Goal: Information Seeking & Learning: Learn about a topic

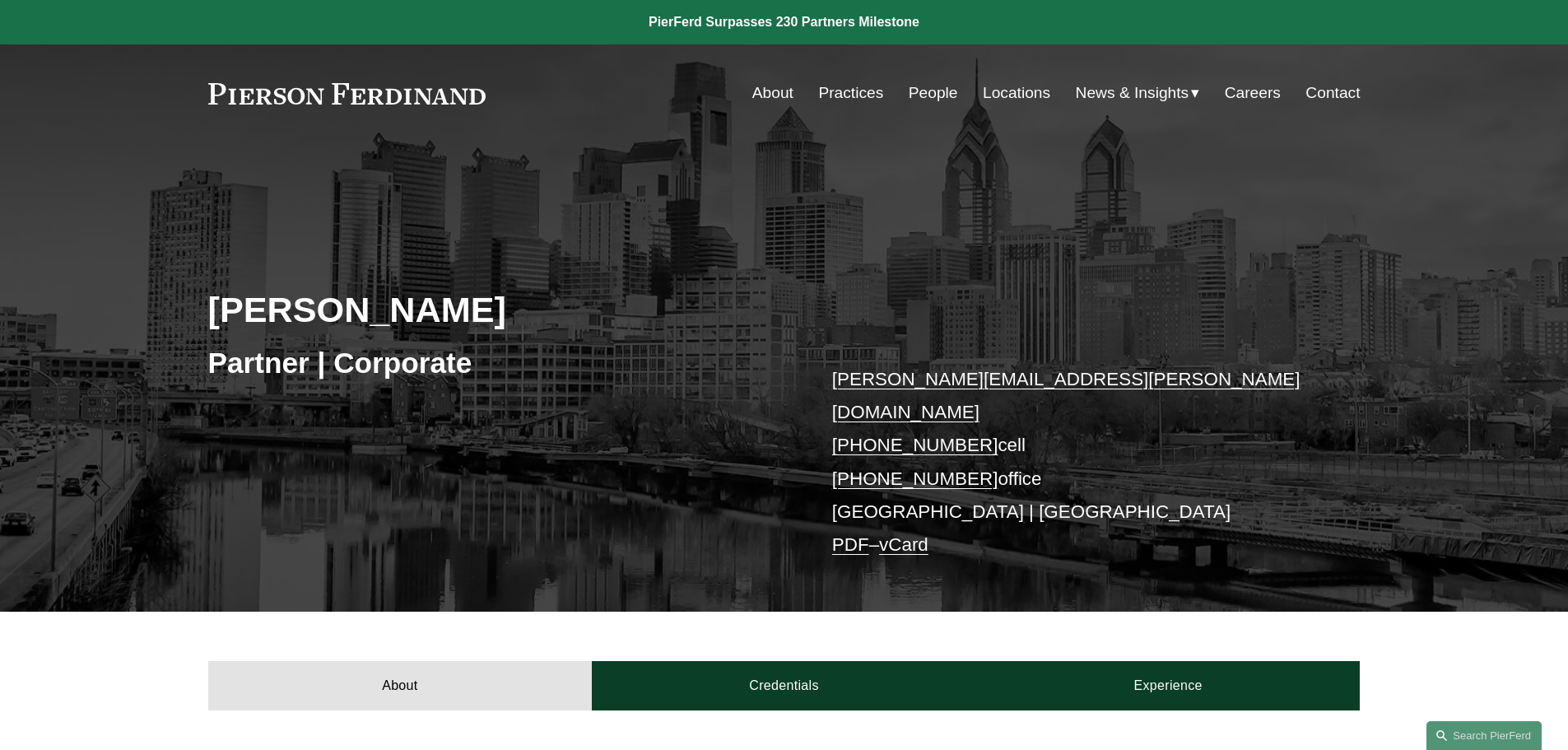
click at [123, 614] on div "About Credentials Experience" at bounding box center [784, 660] width 1568 height 99
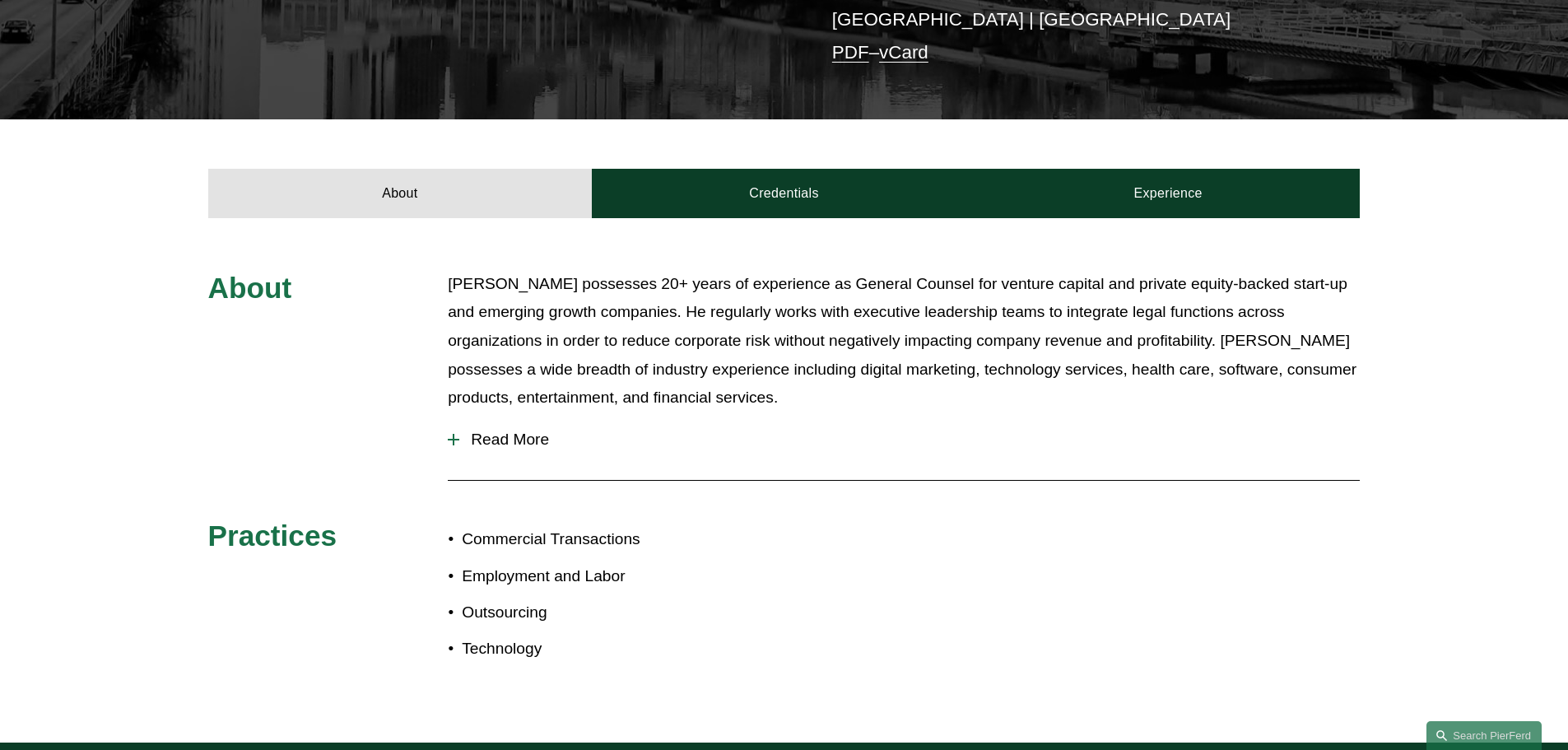
scroll to position [494, 0]
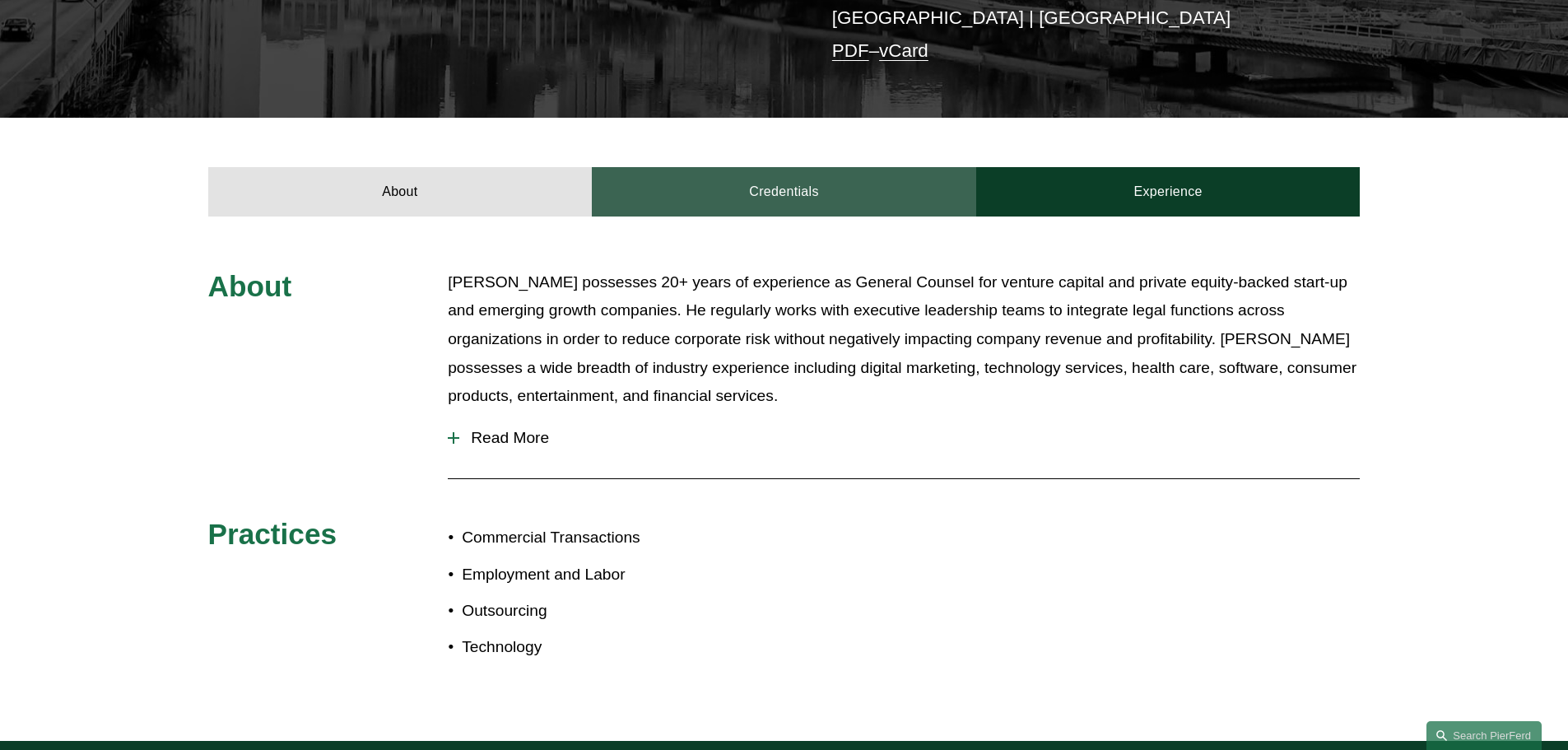
click at [722, 172] on link "Credentials" at bounding box center [784, 191] width 384 height 49
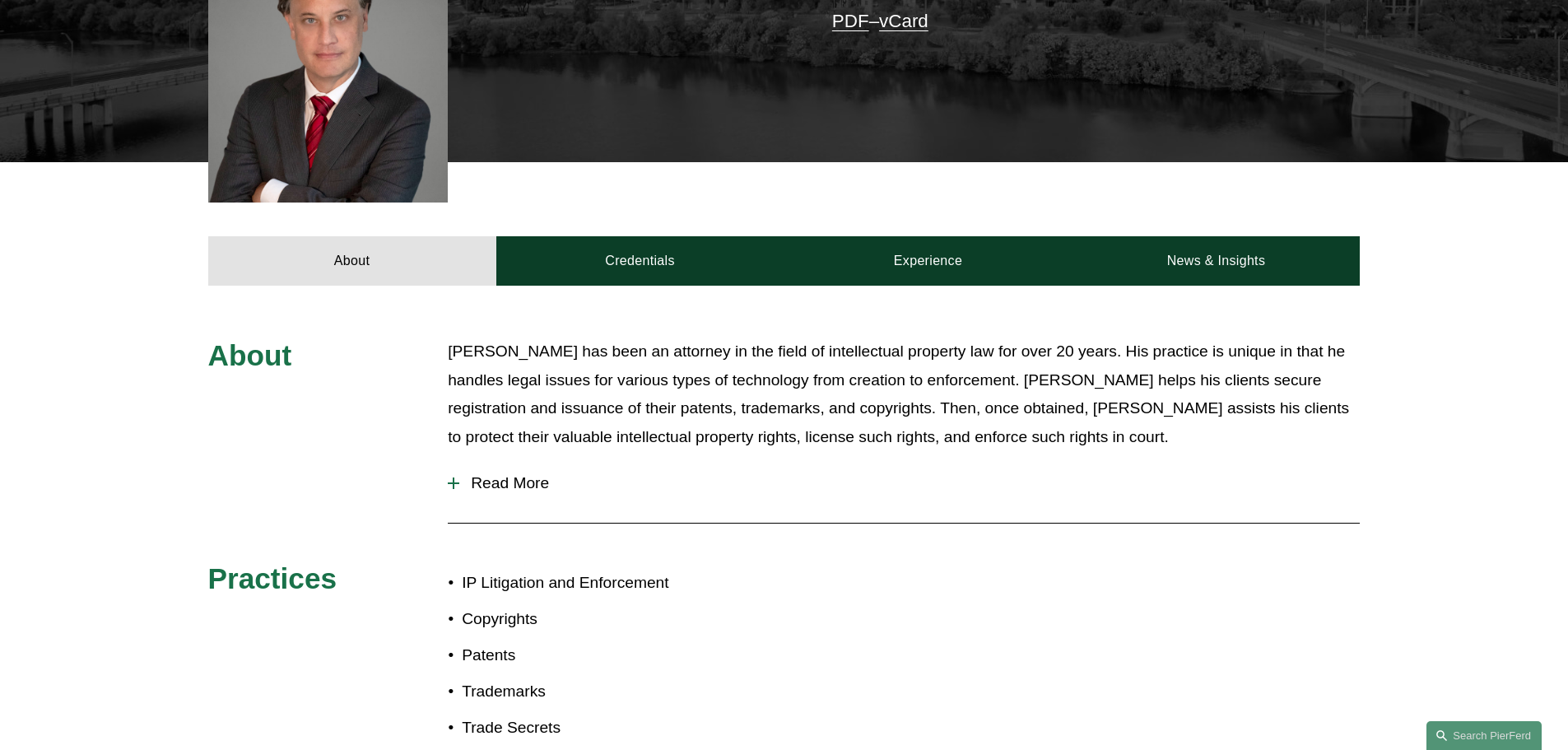
scroll to position [494, 0]
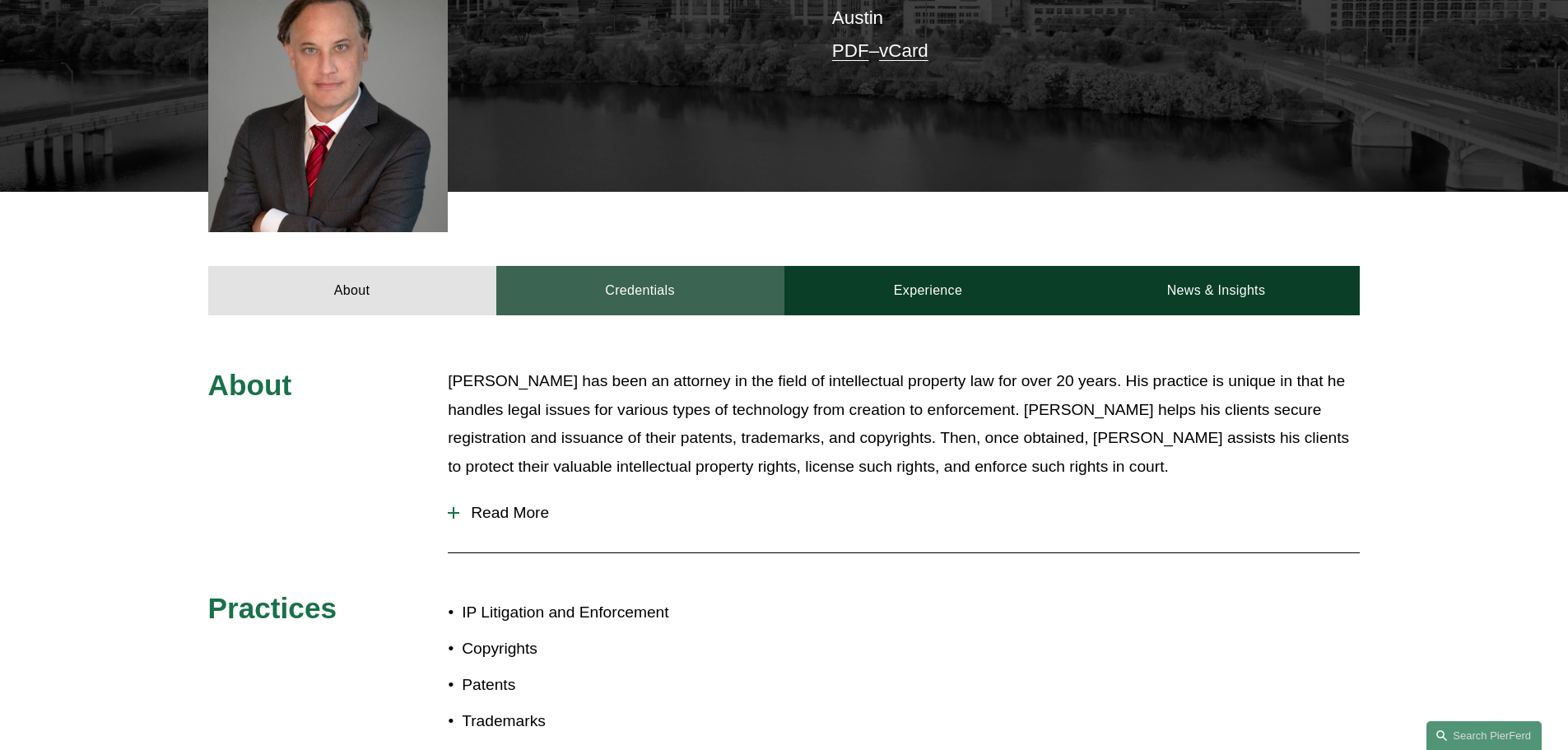
click at [656, 266] on link "Credentials" at bounding box center [640, 290] width 288 height 49
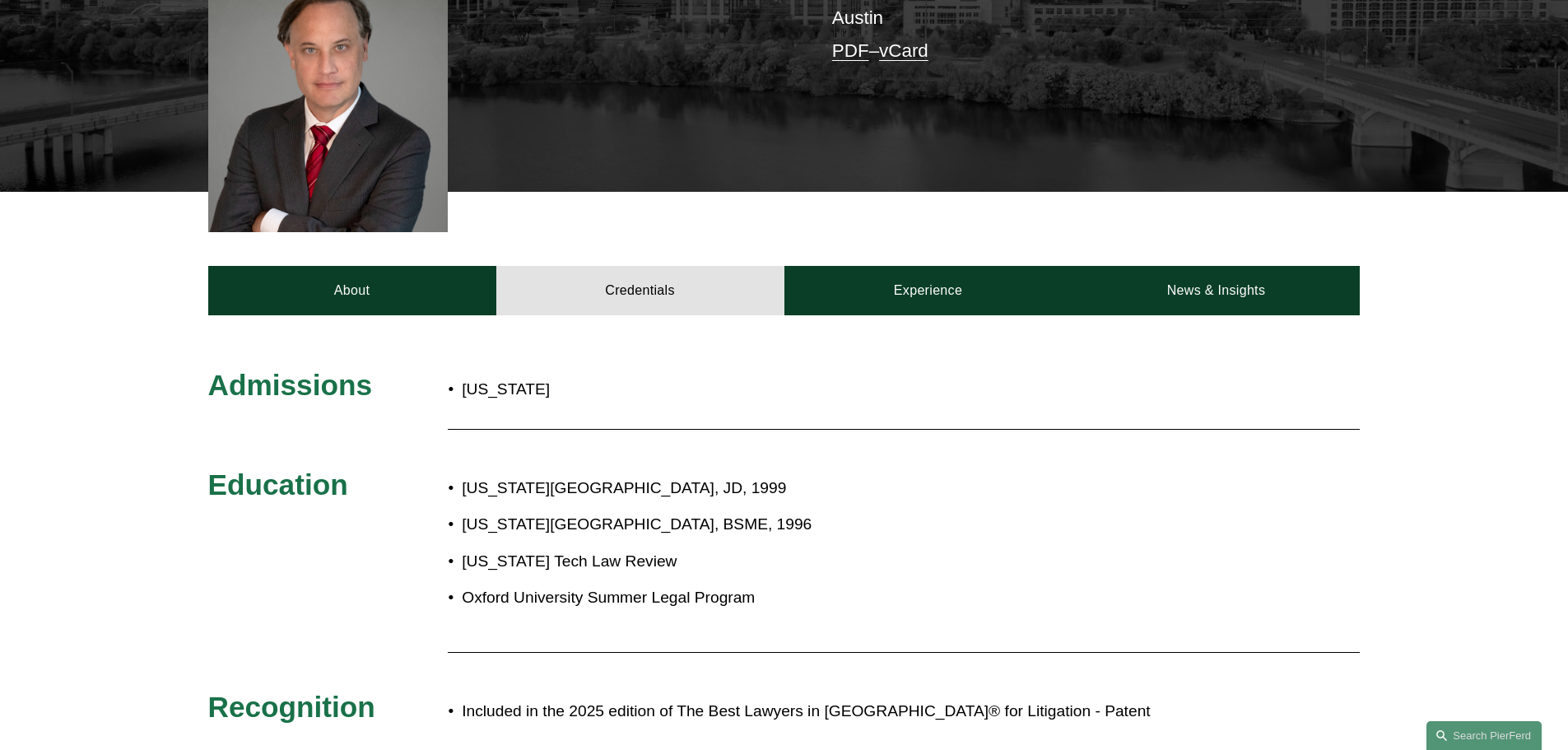
click at [828, 474] on p "Texas Tech University, JD, 1999" at bounding box center [839, 488] width 753 height 28
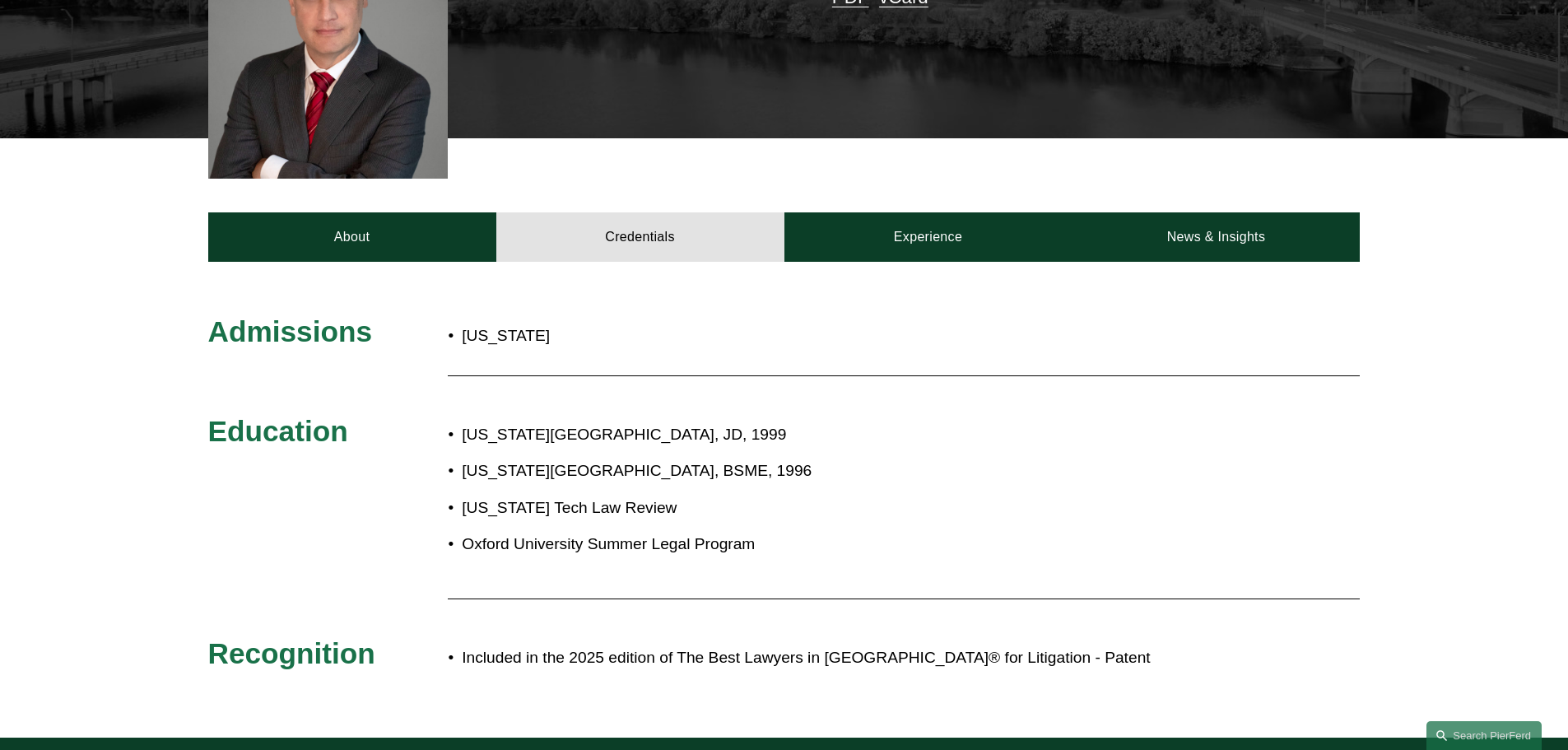
scroll to position [576, 0]
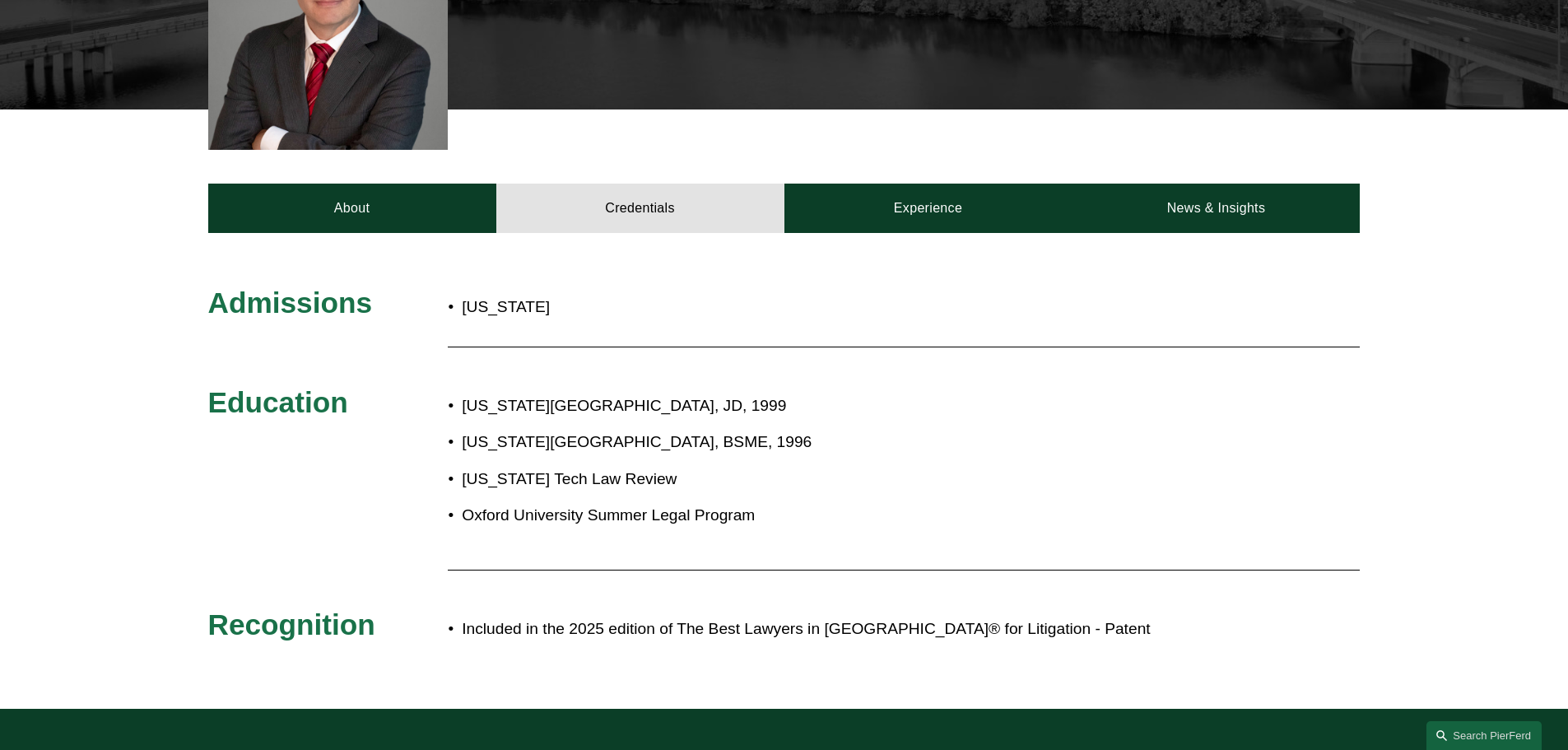
click at [828, 465] on p "Texas Tech Law Review" at bounding box center [839, 478] width 753 height 28
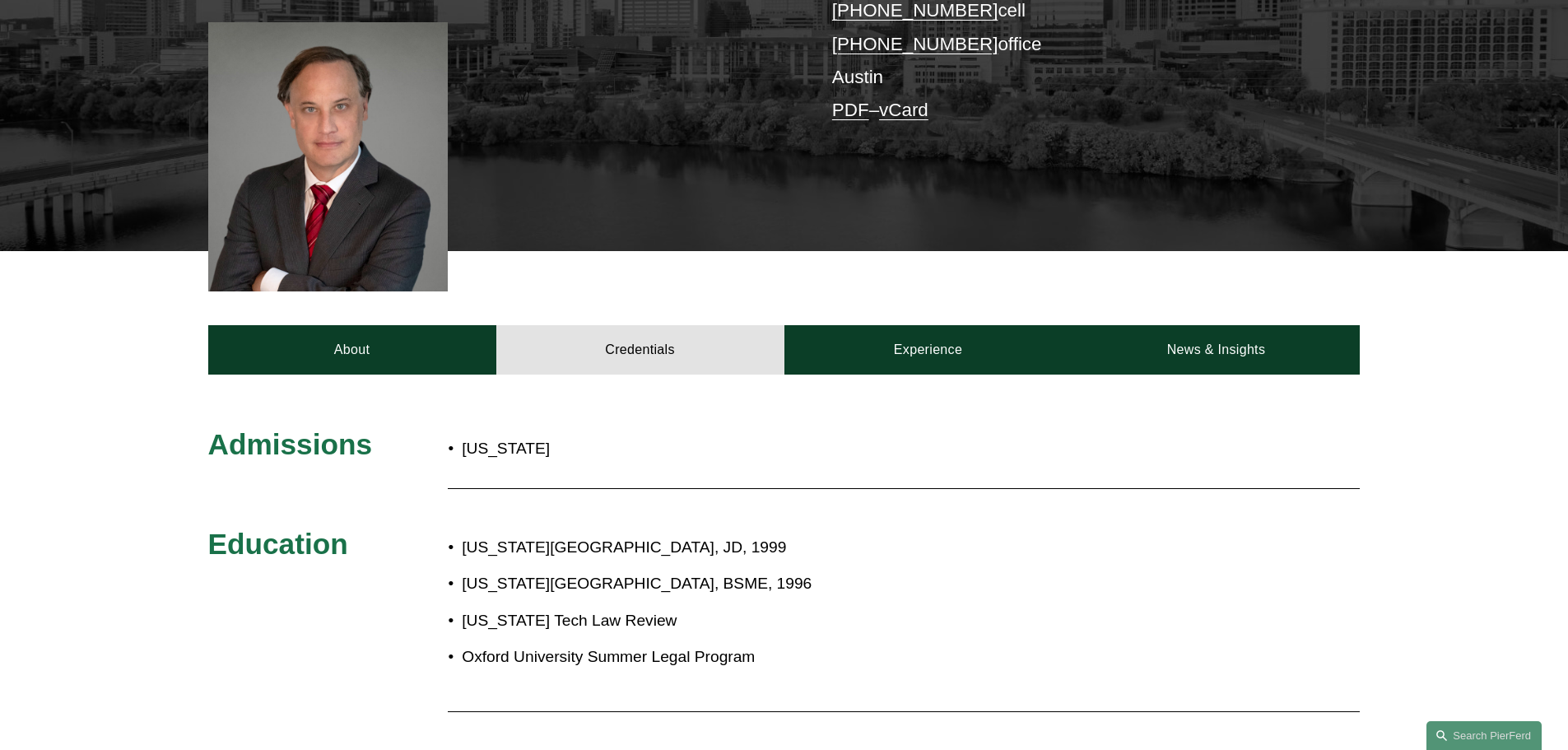
scroll to position [411, 0]
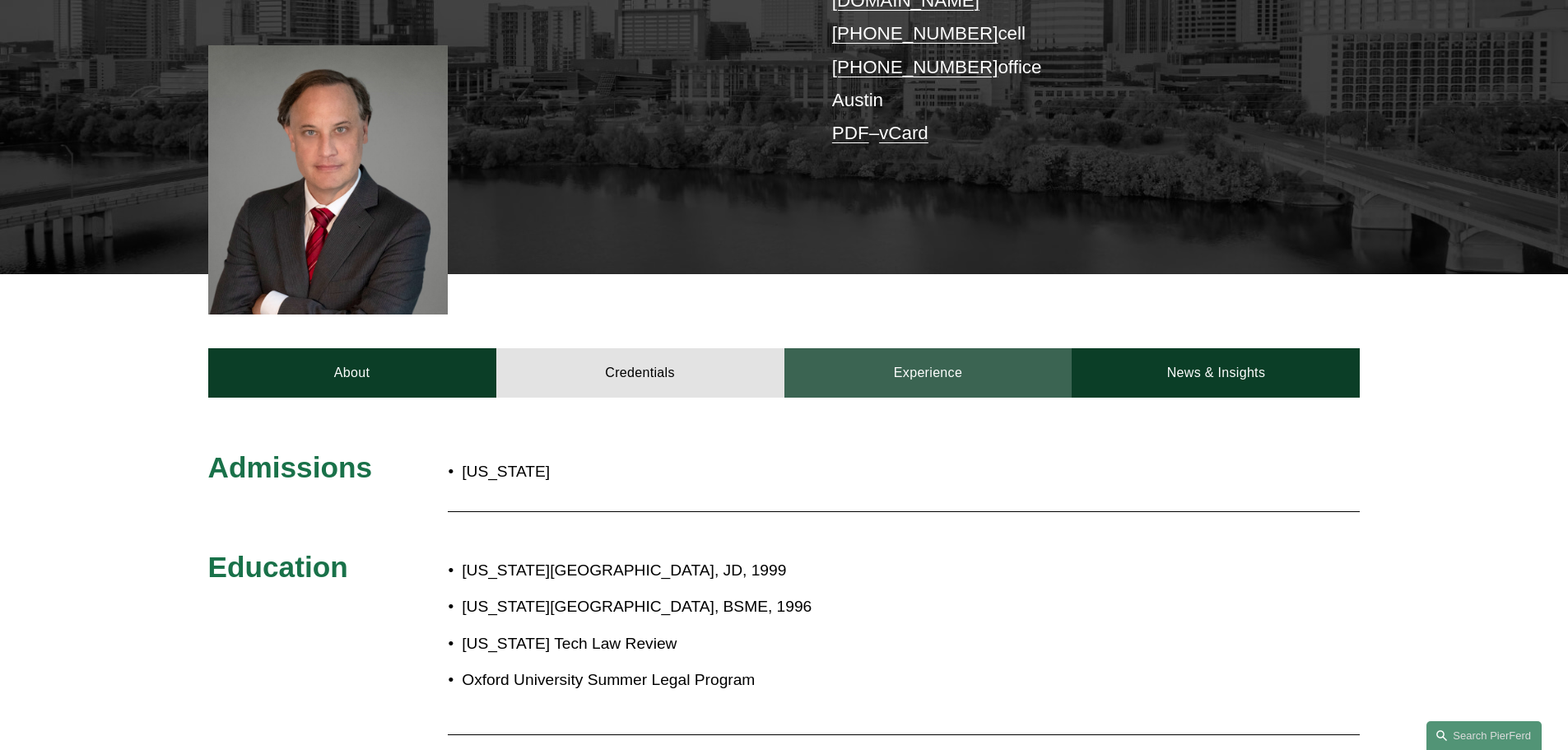
click at [904, 350] on link "Experience" at bounding box center [928, 372] width 288 height 49
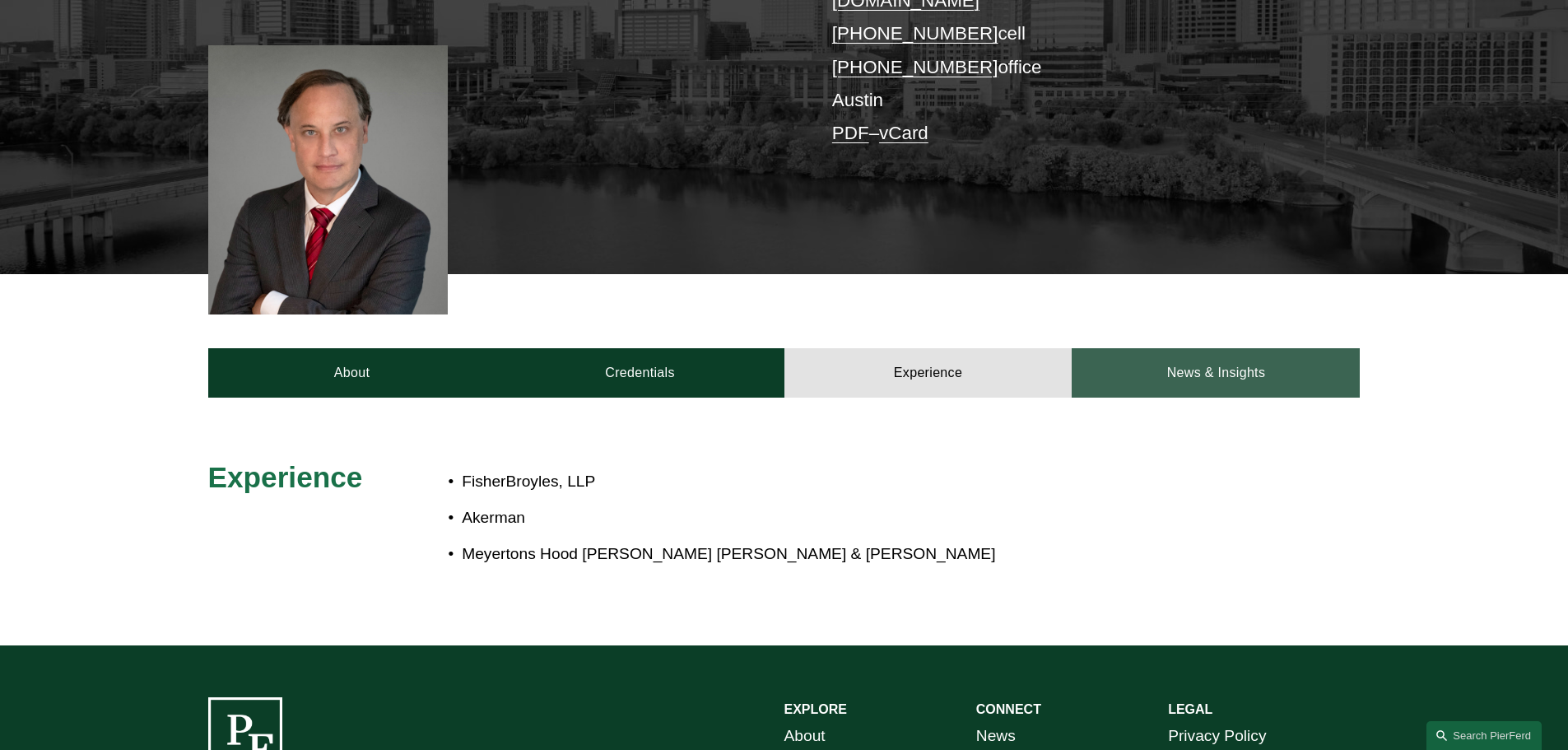
click at [1189, 348] on link "News & Insights" at bounding box center [1215, 372] width 288 height 49
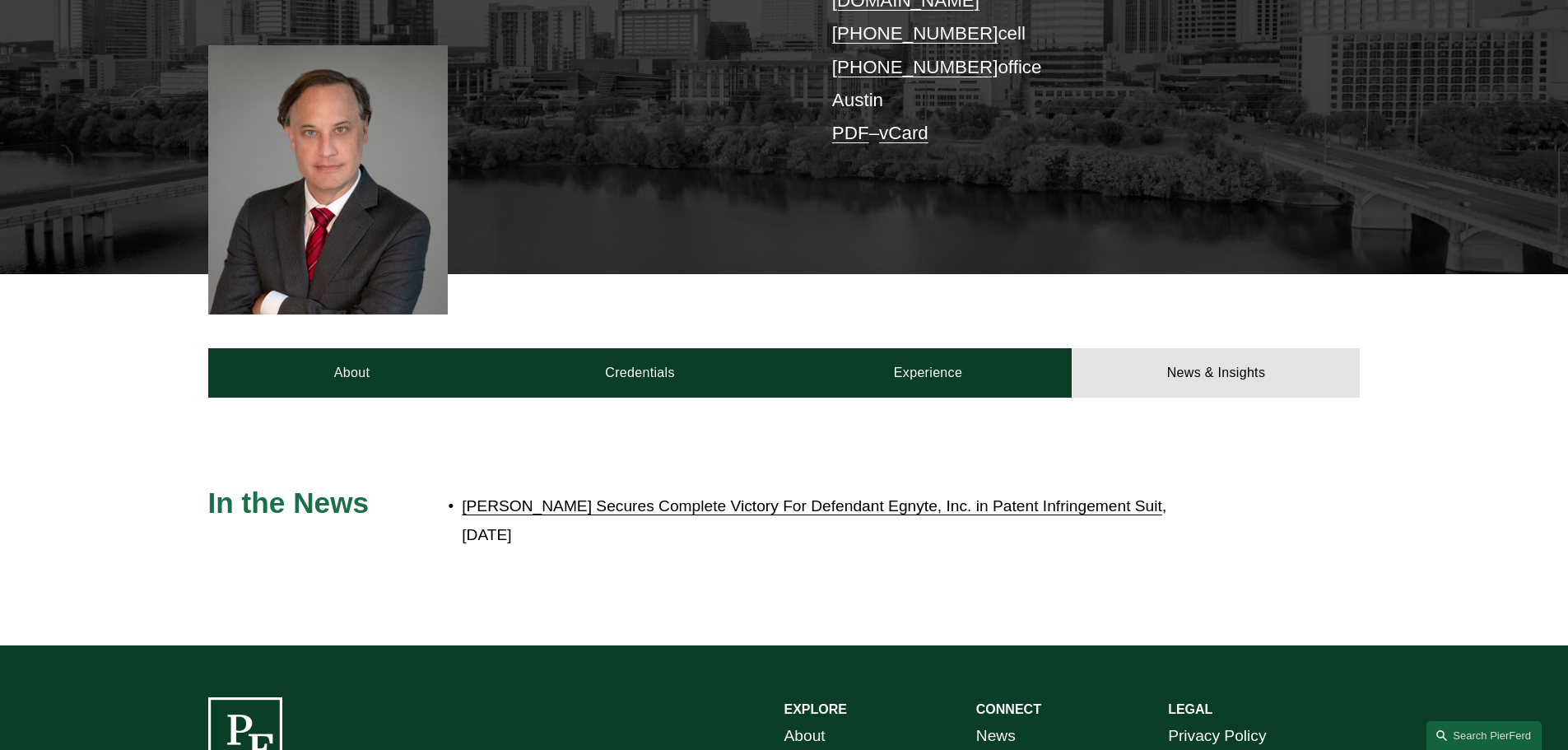
click at [690, 433] on div "In the News Pierson Ferdinand Secures Complete Victory For Defendant Egnyte, In…" at bounding box center [784, 522] width 1568 height 178
